Goal: Check status: Check status

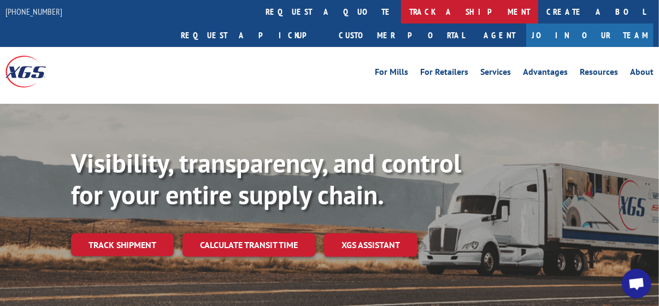
click at [401, 13] on link "track a shipment" at bounding box center [469, 12] width 137 height 24
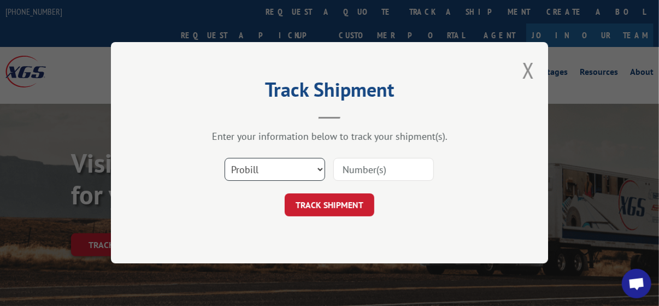
drag, startPoint x: 253, startPoint y: 170, endPoint x: 252, endPoint y: 157, distance: 12.1
click at [253, 170] on select "Select category... Probill BOL PO" at bounding box center [275, 170] width 101 height 23
select select "po"
click at [225, 159] on select "Select category... Probill BOL PO" at bounding box center [275, 170] width 101 height 23
click at [365, 171] on input at bounding box center [384, 170] width 101 height 23
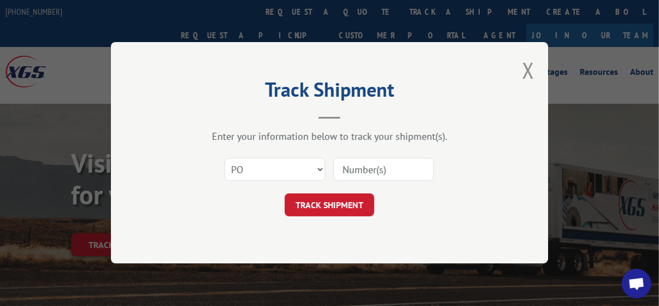
paste input "26508276"
type input "26508276"
click at [351, 206] on button "TRACK SHIPMENT" at bounding box center [330, 205] width 90 height 23
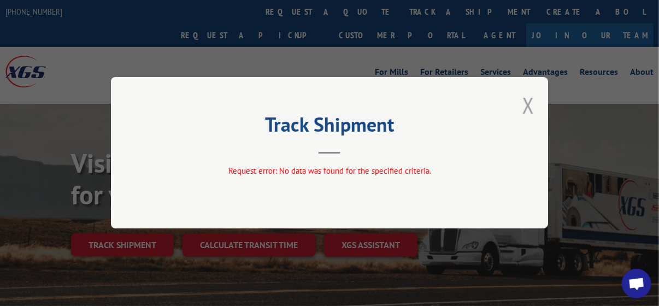
click at [534, 104] on button "Close modal" at bounding box center [529, 105] width 12 height 29
